Goal: Find specific page/section: Find specific page/section

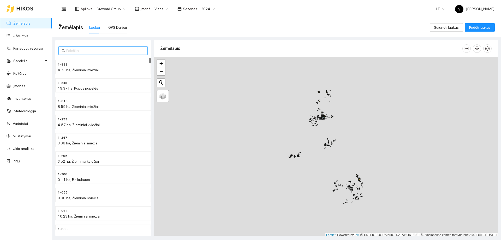
click at [122, 50] on input "text" at bounding box center [105, 51] width 78 height 6
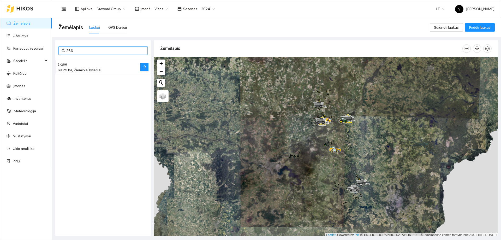
click at [71, 70] on span "63.29 ha, Žieminiai kviečiai" at bounding box center [80, 70] width 44 height 4
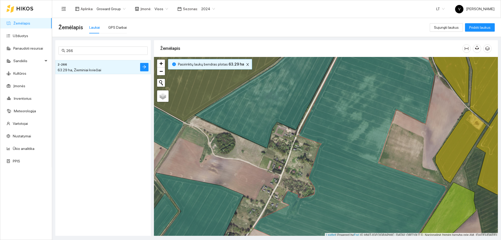
click at [211, 7] on span "2024" at bounding box center [208, 9] width 14 height 8
click at [204, 63] on div "2025" at bounding box center [204, 61] width 14 height 6
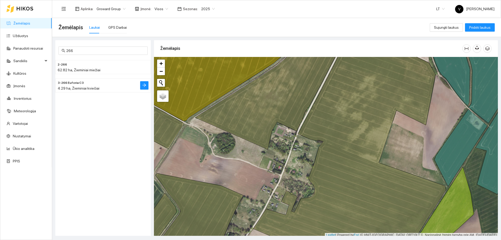
click at [80, 83] on span "3-266 Euforia C3" at bounding box center [71, 82] width 26 height 5
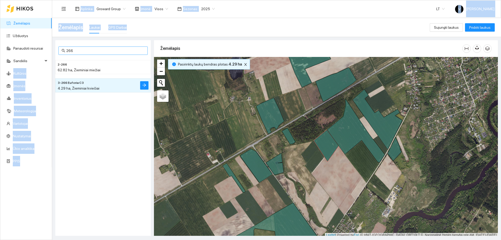
drag, startPoint x: 79, startPoint y: 54, endPoint x: 73, endPoint y: 52, distance: 7.0
click at [47, 54] on section "Žemėlapis Užduotys Panaudoti resursai Sandėlis Kultūros Įmonės Inventorius Mete…" at bounding box center [250, 120] width 501 height 240
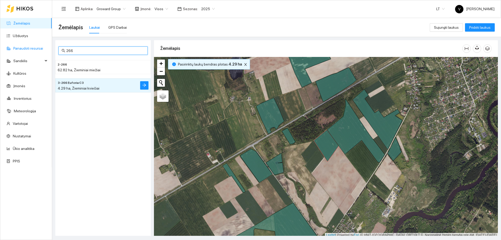
drag, startPoint x: 64, startPoint y: 51, endPoint x: 30, endPoint y: 51, distance: 33.9
click at [30, 51] on section "Žemėlapis Užduotys Panaudoti resursai Sandėlis Kultūros Įmonės Inventorius Mete…" at bounding box center [250, 120] width 501 height 240
type input "0"
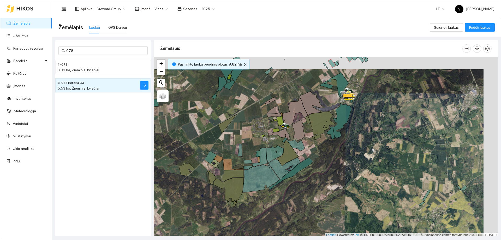
scroll to position [2, 0]
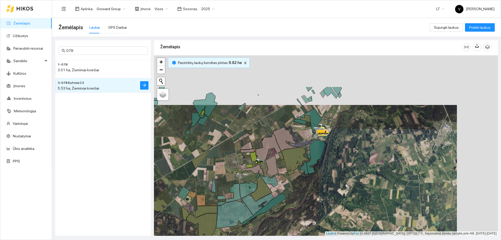
drag, startPoint x: 357, startPoint y: 113, endPoint x: 326, endPoint y: 157, distance: 54.0
click at [326, 157] on div at bounding box center [326, 145] width 344 height 180
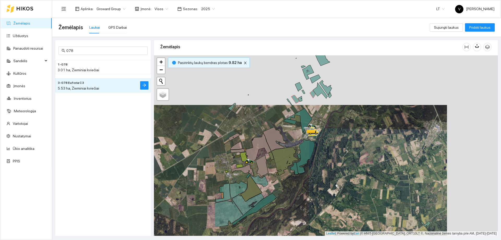
drag, startPoint x: 244, startPoint y: 168, endPoint x: 293, endPoint y: 148, distance: 52.7
click at [314, 144] on icon at bounding box center [306, 156] width 18 height 35
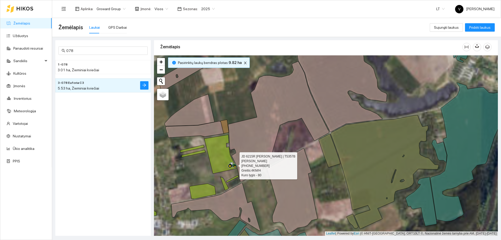
click at [232, 165] on icon at bounding box center [233, 164] width 9 height 4
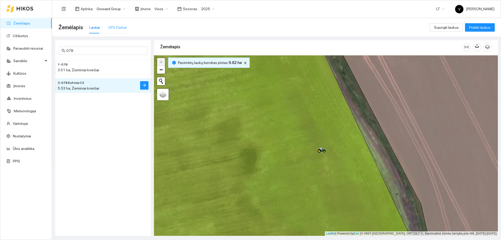
click at [108, 23] on div "GPS Darbai" at bounding box center [117, 27] width 19 height 12
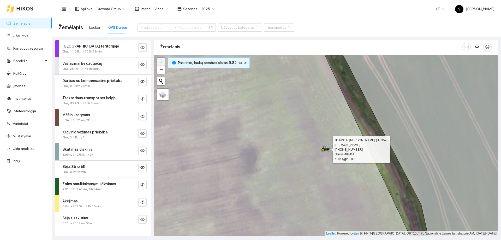
click at [324, 146] on icon at bounding box center [325, 149] width 9 height 6
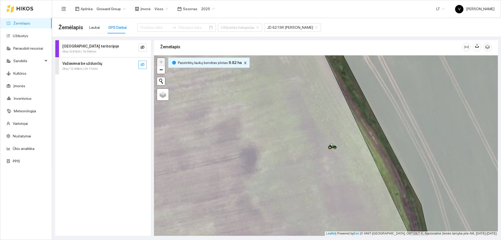
click at [144, 62] on icon "eye-invisible" at bounding box center [142, 64] width 4 height 4
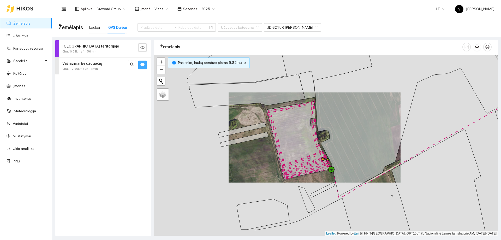
drag, startPoint x: 302, startPoint y: 164, endPoint x: 296, endPoint y: 119, distance: 45.4
click at [296, 152] on icon at bounding box center [306, 164] width 48 height 25
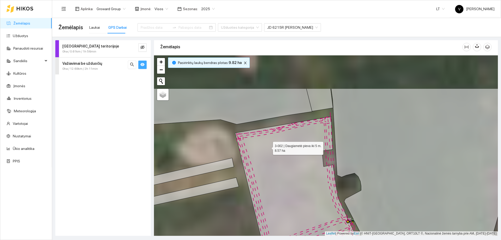
drag, startPoint x: 258, startPoint y: 124, endPoint x: 268, endPoint y: 146, distance: 24.3
click at [268, 146] on icon at bounding box center [299, 194] width 128 height 156
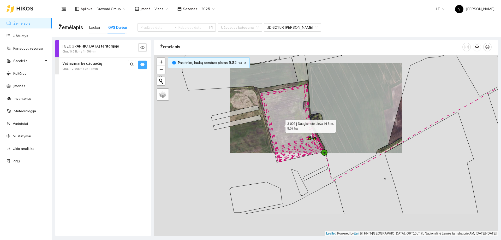
drag, startPoint x: 278, startPoint y: 133, endPoint x: 281, endPoint y: 125, distance: 8.8
click at [281, 125] on icon at bounding box center [292, 123] width 64 height 78
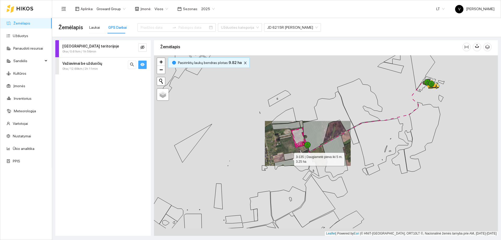
drag, startPoint x: 262, startPoint y: 180, endPoint x: 289, endPoint y: 158, distance: 35.3
click at [289, 158] on icon at bounding box center [290, 156] width 13 height 8
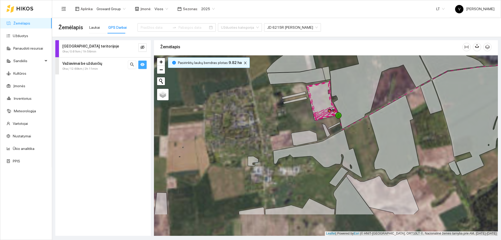
drag, startPoint x: 280, startPoint y: 151, endPoint x: 285, endPoint y: 126, distance: 25.5
click at [285, 129] on icon at bounding box center [317, 153] width 89 height 48
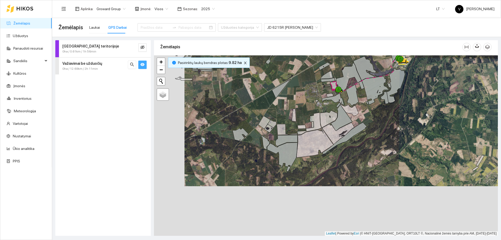
drag, startPoint x: 266, startPoint y: 138, endPoint x: 302, endPoint y: 109, distance: 46.4
click at [302, 109] on div at bounding box center [326, 145] width 344 height 180
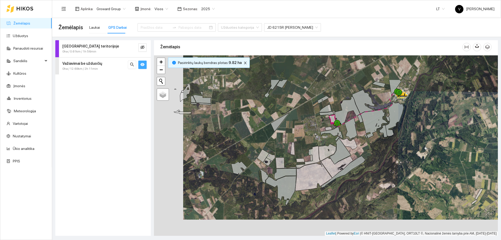
drag, startPoint x: 347, startPoint y: 85, endPoint x: 335, endPoint y: 129, distance: 45.9
click at [335, 129] on div at bounding box center [334, 126] width 3 height 13
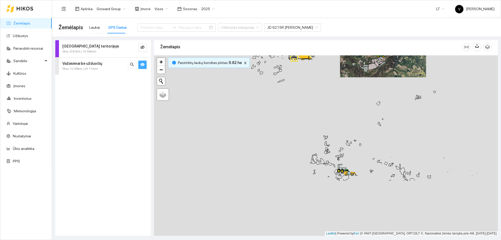
drag, startPoint x: 280, startPoint y: 163, endPoint x: 365, endPoint y: 82, distance: 116.9
click at [365, 82] on div at bounding box center [326, 145] width 344 height 180
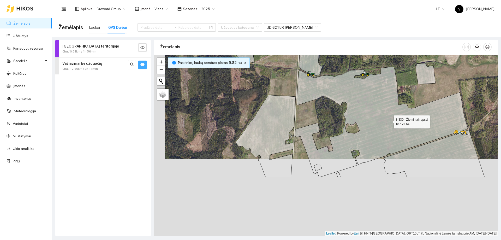
drag, startPoint x: 387, startPoint y: 151, endPoint x: 389, endPoint y: 121, distance: 30.7
click at [389, 121] on icon at bounding box center [381, 122] width 173 height 110
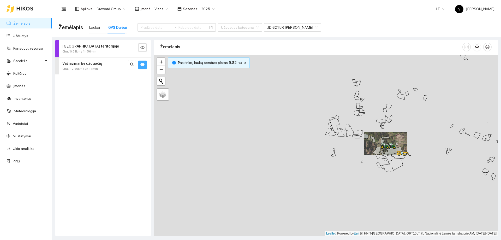
drag, startPoint x: 410, startPoint y: 154, endPoint x: 354, endPoint y: 199, distance: 71.6
click at [353, 199] on div at bounding box center [326, 145] width 344 height 180
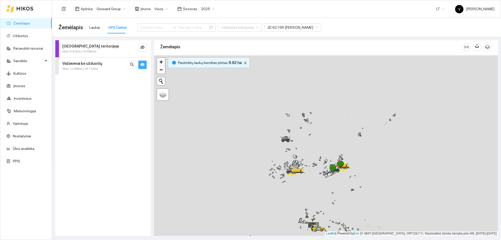
drag, startPoint x: 428, startPoint y: 157, endPoint x: 367, endPoint y: 175, distance: 63.4
click at [395, 189] on div at bounding box center [326, 145] width 344 height 180
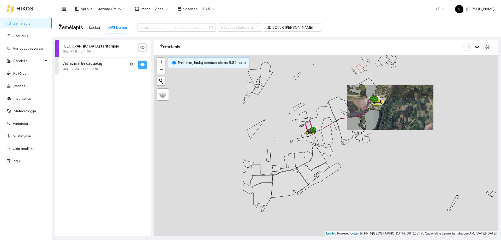
drag, startPoint x: 226, startPoint y: 147, endPoint x: 349, endPoint y: 128, distance: 125.0
click at [349, 128] on icon at bounding box center [350, 130] width 27 height 28
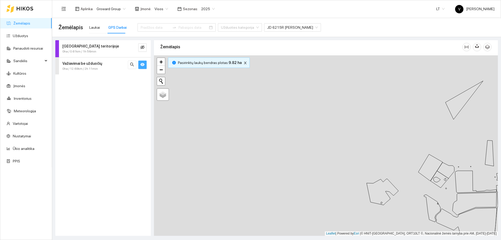
drag, startPoint x: 274, startPoint y: 149, endPoint x: 413, endPoint y: 155, distance: 139.8
click at [413, 155] on div at bounding box center [326, 145] width 344 height 180
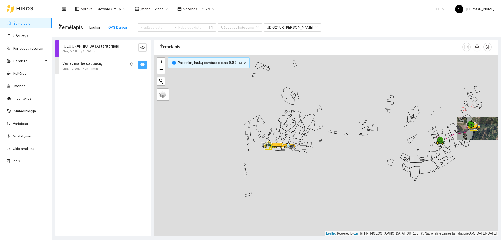
drag, startPoint x: 205, startPoint y: 160, endPoint x: 355, endPoint y: 162, distance: 149.6
click at [355, 162] on div at bounding box center [326, 145] width 344 height 180
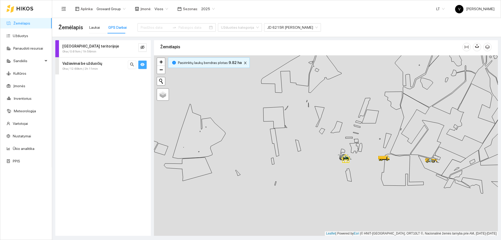
drag, startPoint x: 376, startPoint y: 158, endPoint x: 311, endPoint y: 177, distance: 67.4
click at [311, 177] on div at bounding box center [326, 145] width 344 height 180
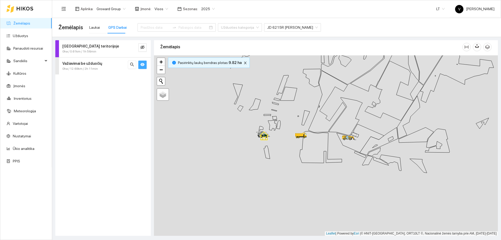
drag, startPoint x: 217, startPoint y: 165, endPoint x: 338, endPoint y: 145, distance: 122.9
click at [338, 144] on icon at bounding box center [321, 147] width 42 height 32
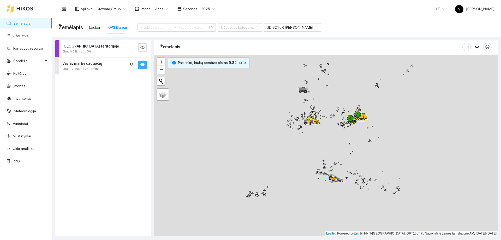
drag, startPoint x: 388, startPoint y: 182, endPoint x: 341, endPoint y: 127, distance: 73.2
click at [341, 127] on div at bounding box center [326, 145] width 344 height 180
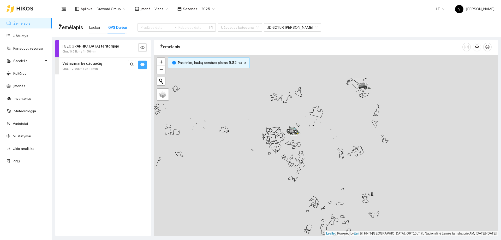
click at [285, 143] on div at bounding box center [326, 145] width 344 height 180
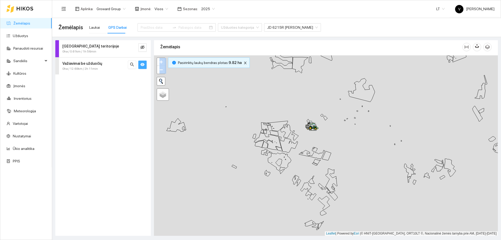
drag, startPoint x: 342, startPoint y: 190, endPoint x: 340, endPoint y: 194, distance: 4.6
click at [340, 194] on div at bounding box center [326, 145] width 344 height 180
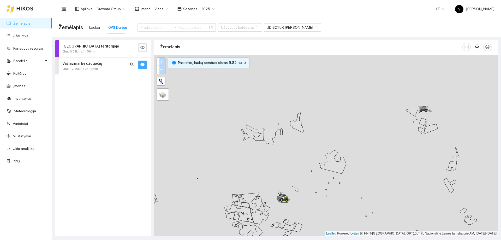
drag, startPoint x: 364, startPoint y: 144, endPoint x: 330, endPoint y: 222, distance: 85.5
click at [330, 222] on div at bounding box center [326, 145] width 344 height 180
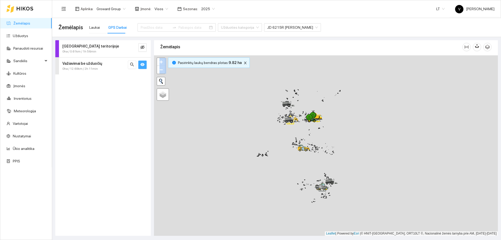
drag, startPoint x: 333, startPoint y: 156, endPoint x: 311, endPoint y: 217, distance: 65.5
click at [316, 220] on div at bounding box center [326, 145] width 344 height 180
